Goal: Browse casually

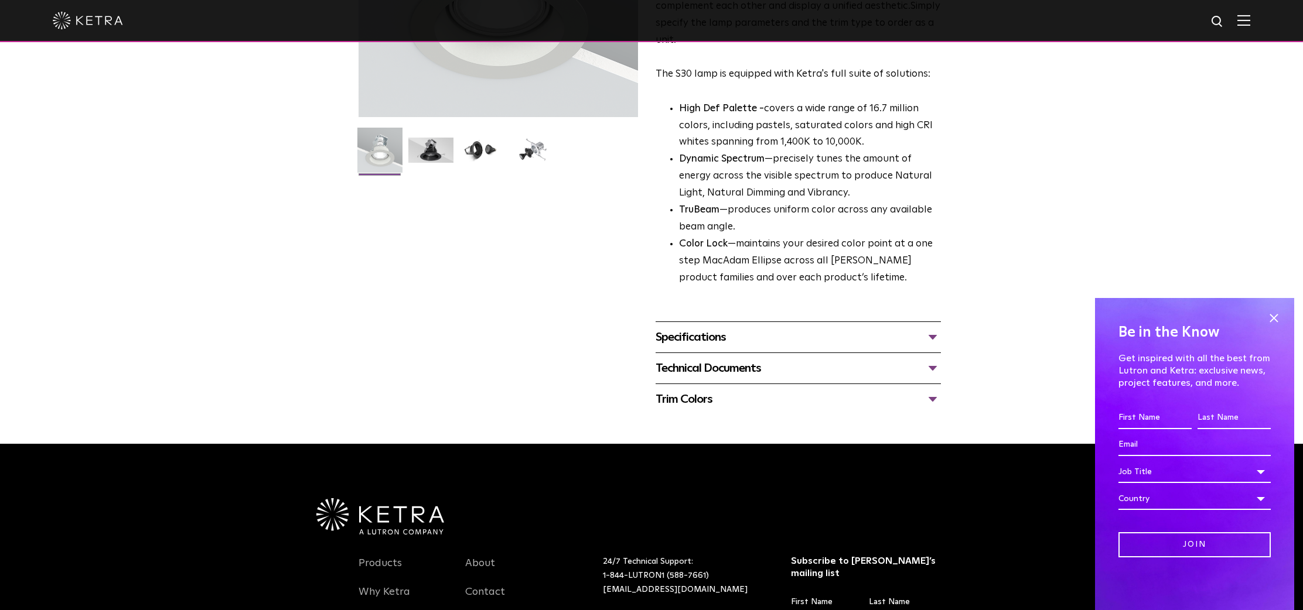
scroll to position [244, 0]
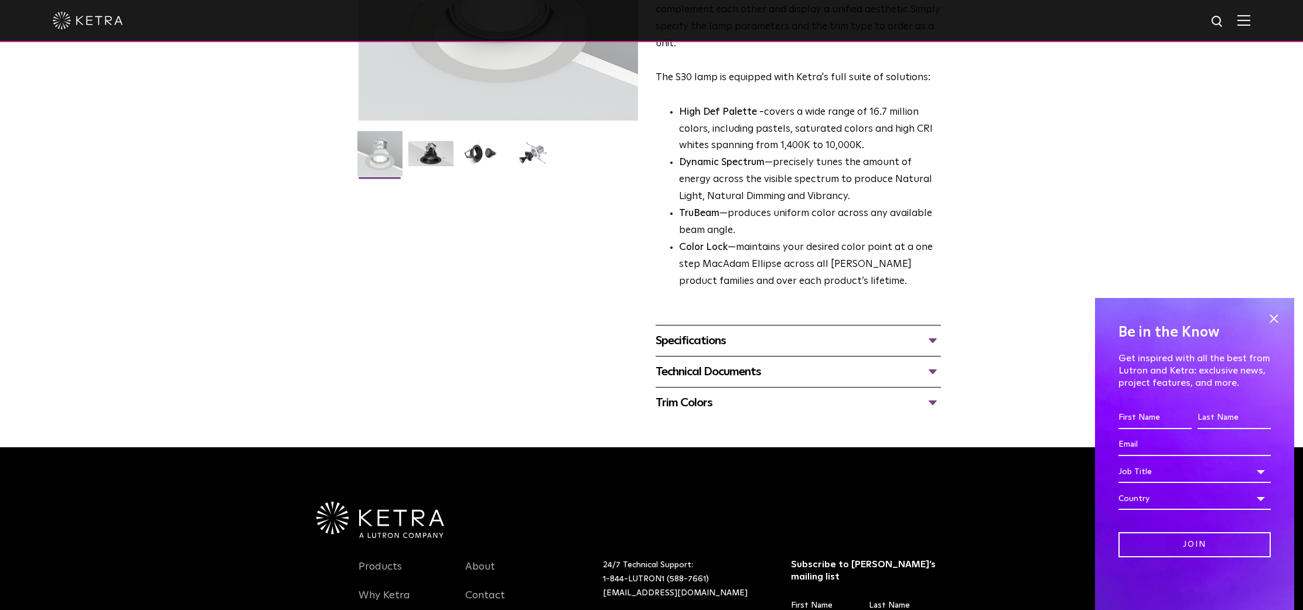
drag, startPoint x: 1274, startPoint y: 319, endPoint x: 1272, endPoint y: 340, distance: 21.2
click at [1274, 319] on span at bounding box center [1274, 319] width 18 height 18
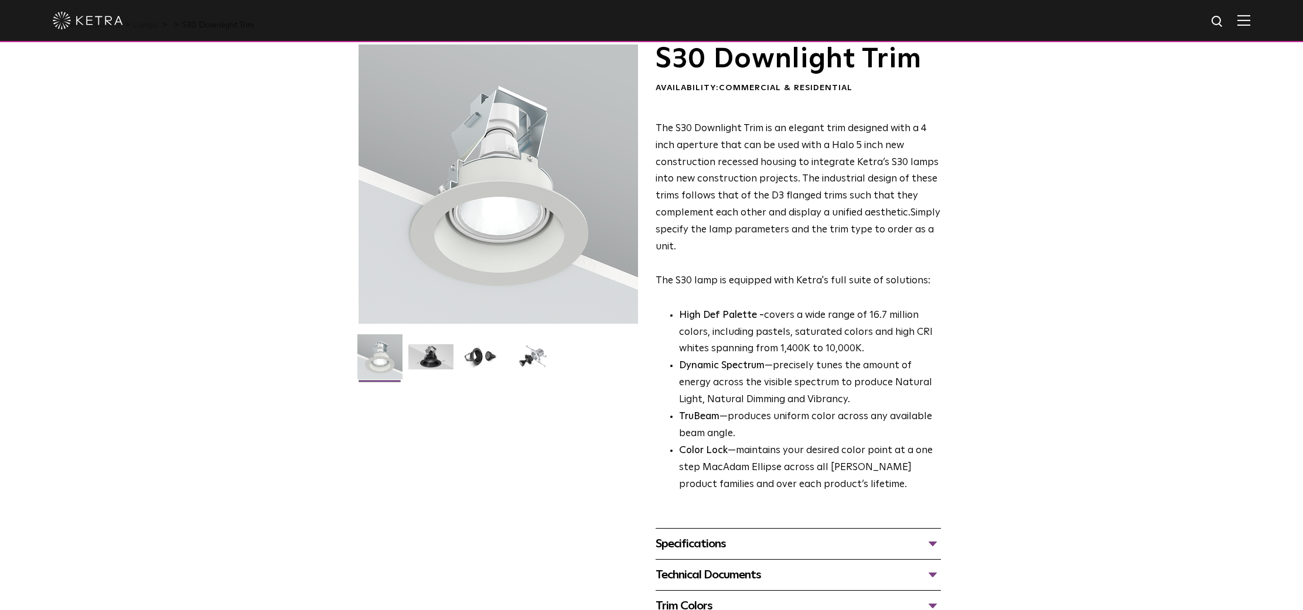
scroll to position [0, 0]
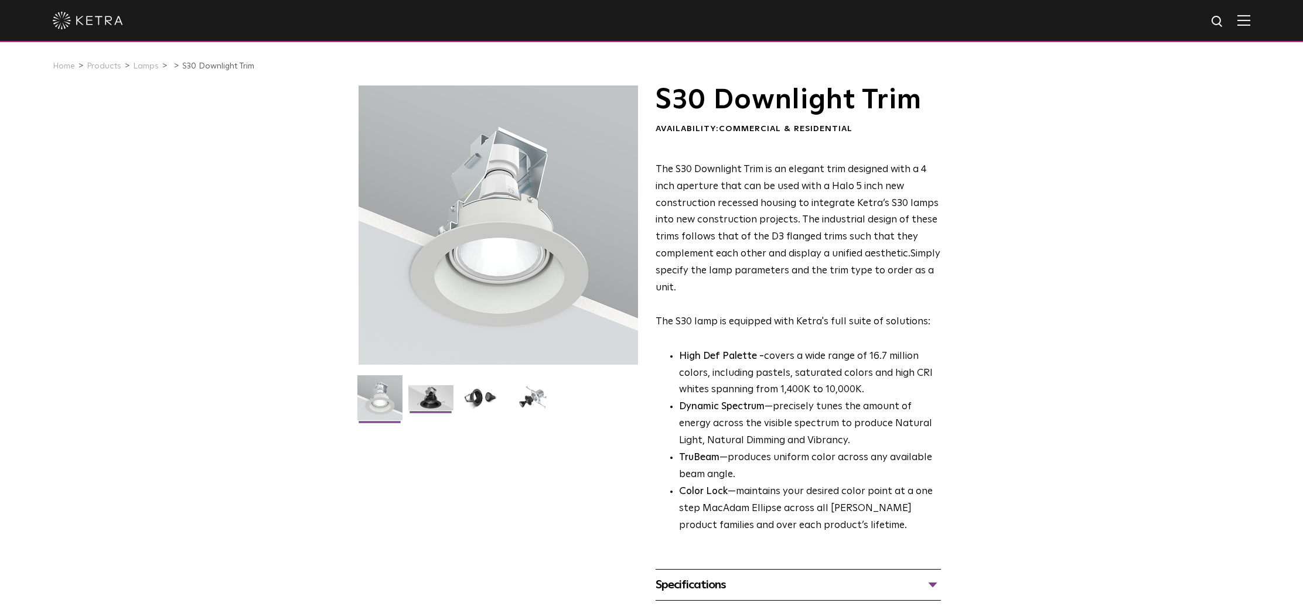
click at [425, 402] on img at bounding box center [430, 402] width 45 height 34
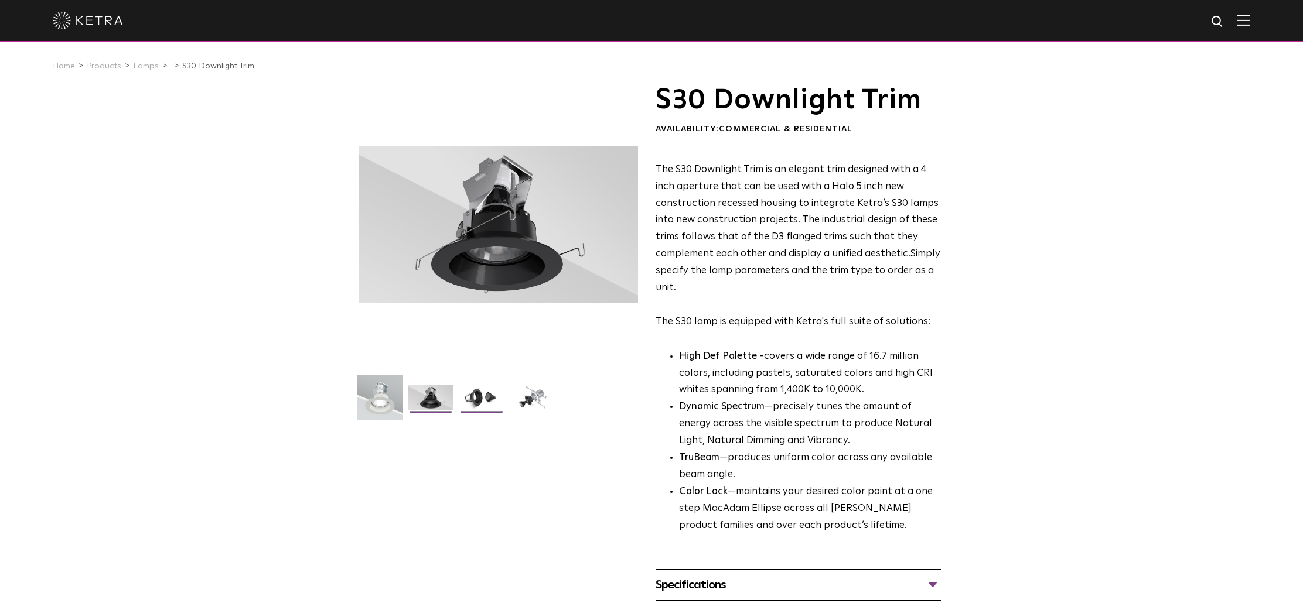
click at [480, 393] on img at bounding box center [481, 402] width 45 height 34
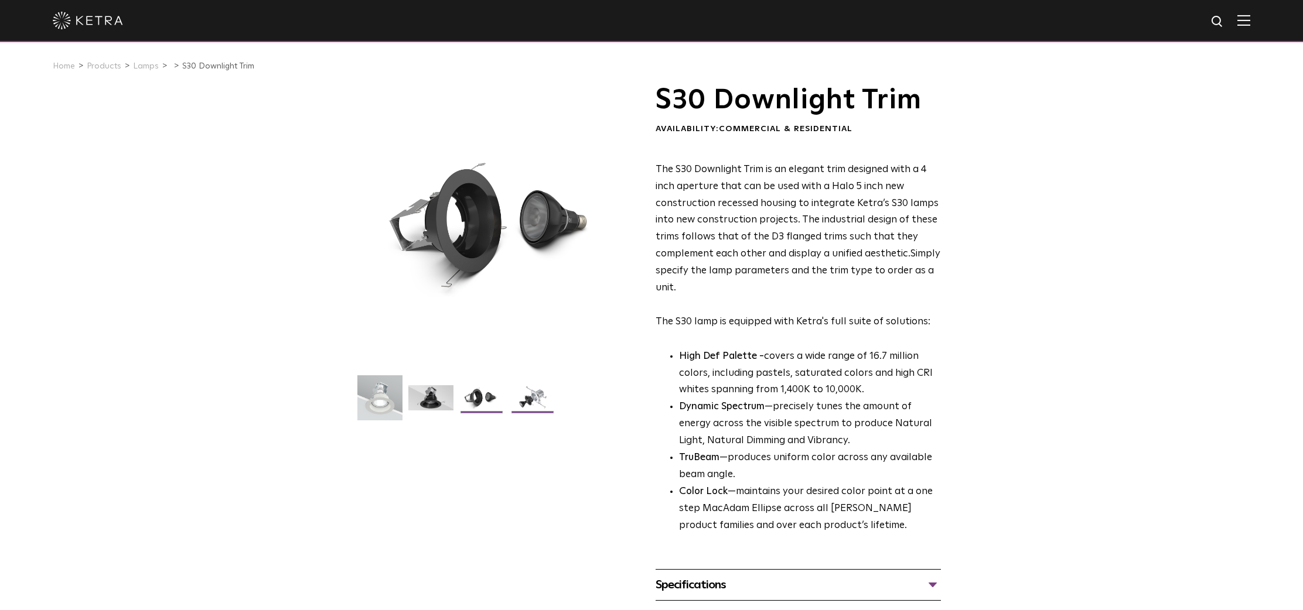
click at [527, 397] on img at bounding box center [532, 402] width 45 height 34
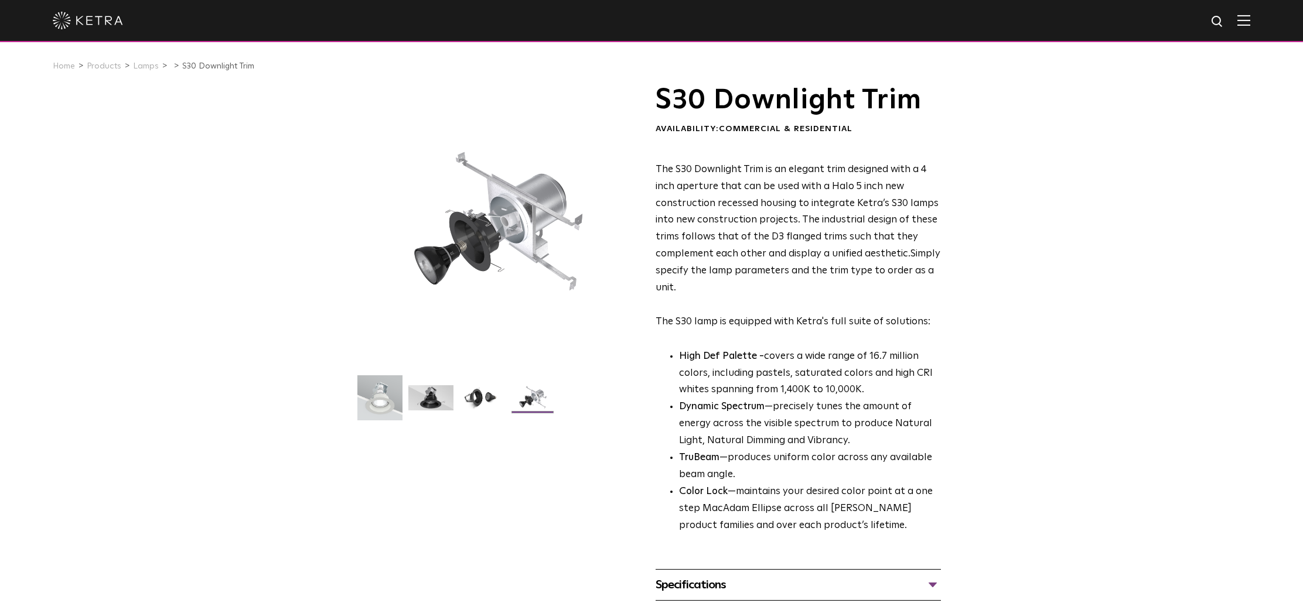
drag, startPoint x: 482, startPoint y: 405, endPoint x: 479, endPoint y: 424, distance: 19.1
click at [482, 405] on img at bounding box center [481, 402] width 45 height 34
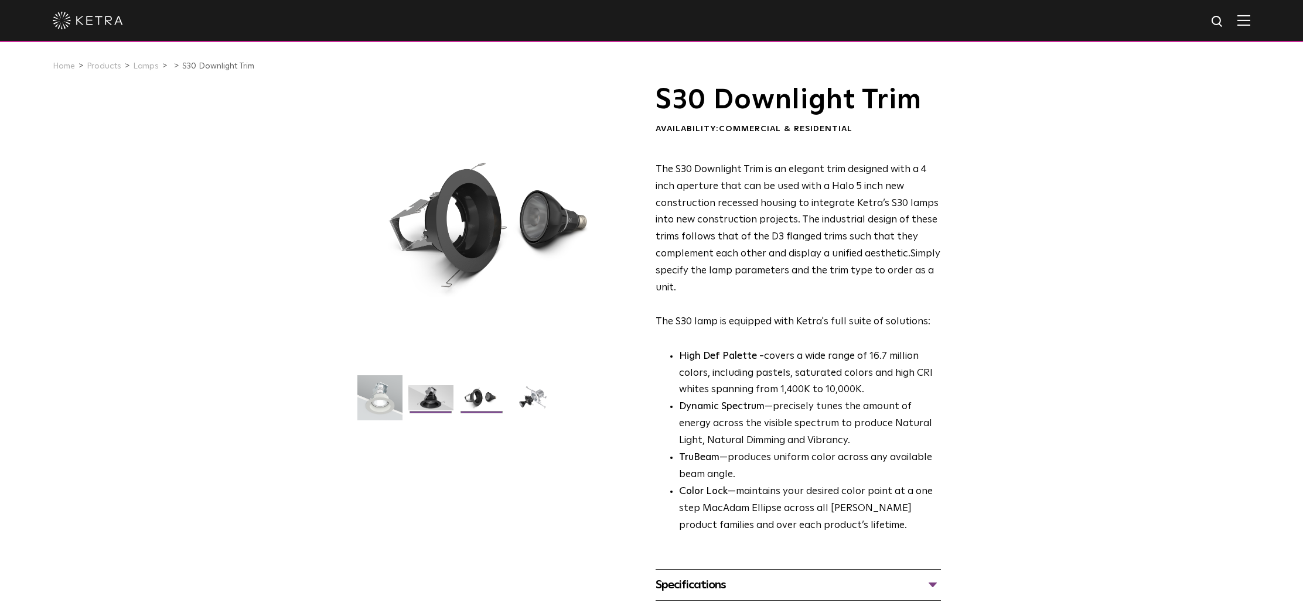
click at [429, 396] on img at bounding box center [430, 402] width 45 height 34
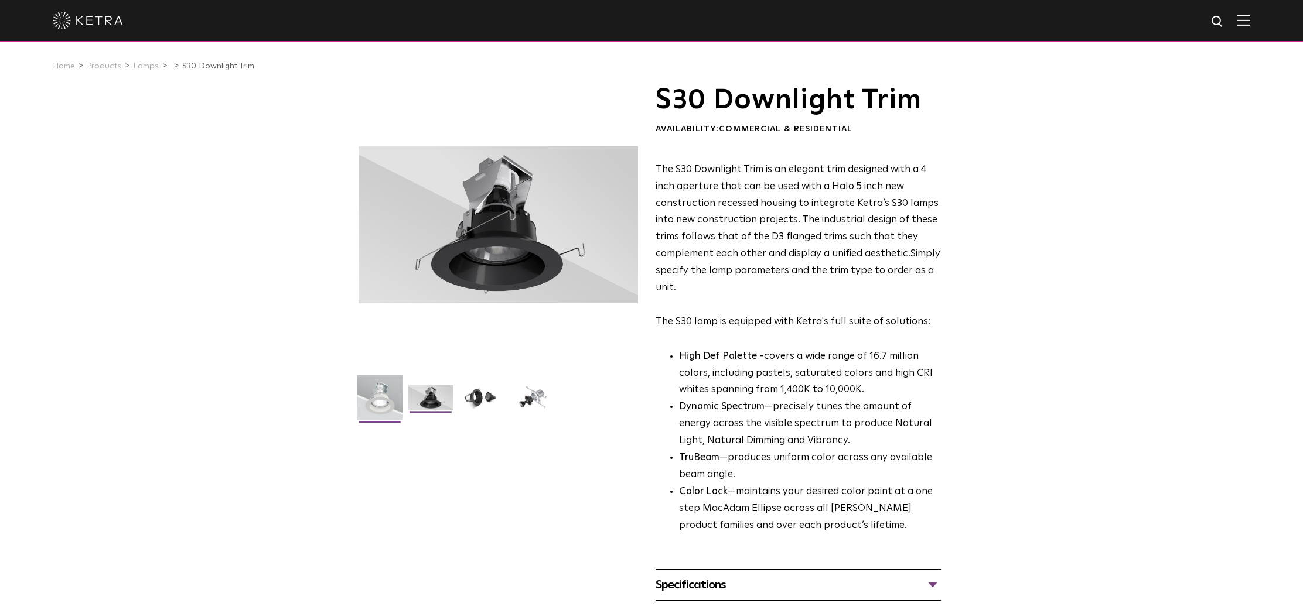
drag, startPoint x: 387, startPoint y: 397, endPoint x: 394, endPoint y: 408, distance: 13.5
click at [387, 397] on img at bounding box center [379, 403] width 45 height 54
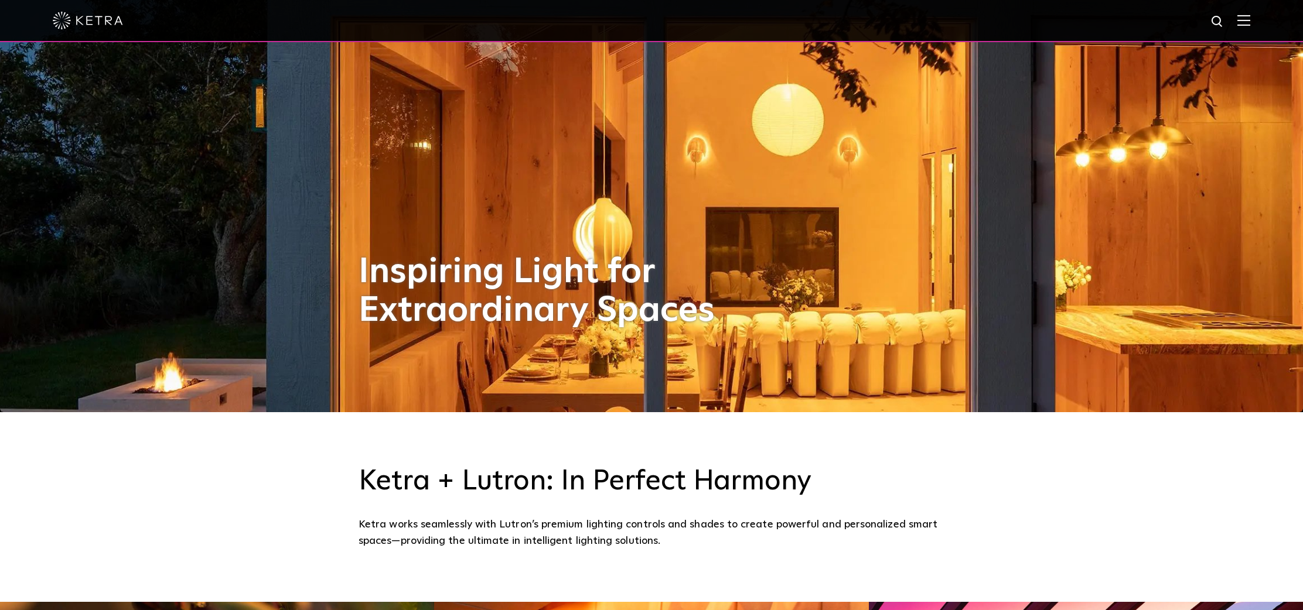
scroll to position [139, 0]
